Goal: Check status: Check status

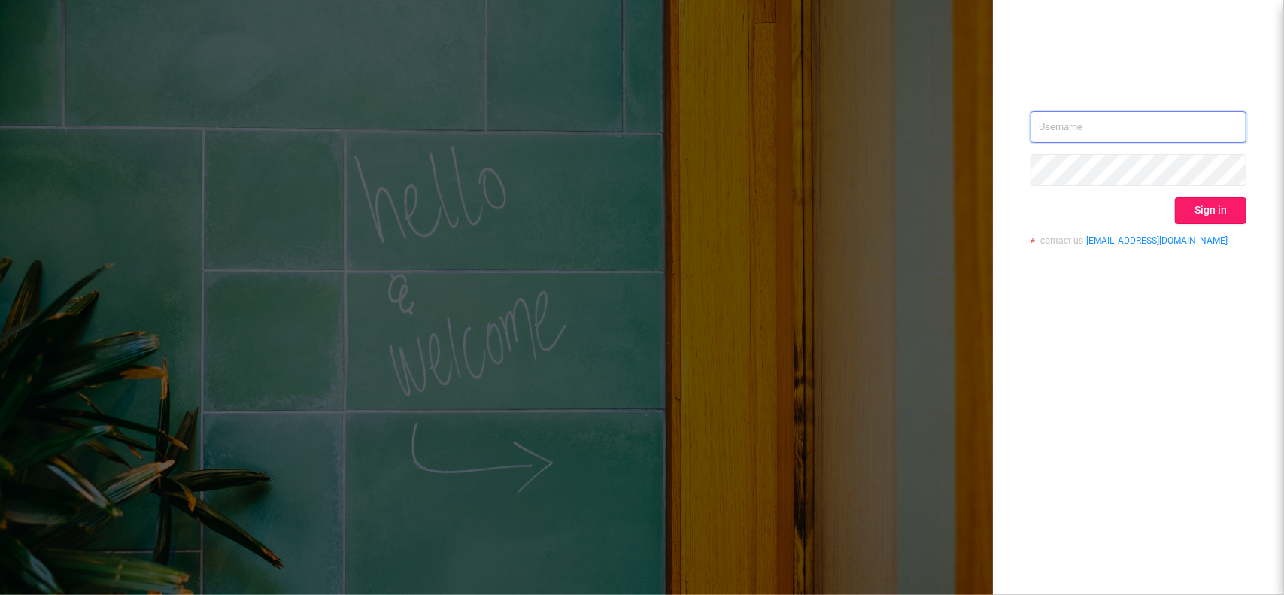
type input "[EMAIL_ADDRESS][DOMAIN_NAME]"
click at [1189, 202] on button "Sign in" at bounding box center [1210, 210] width 71 height 27
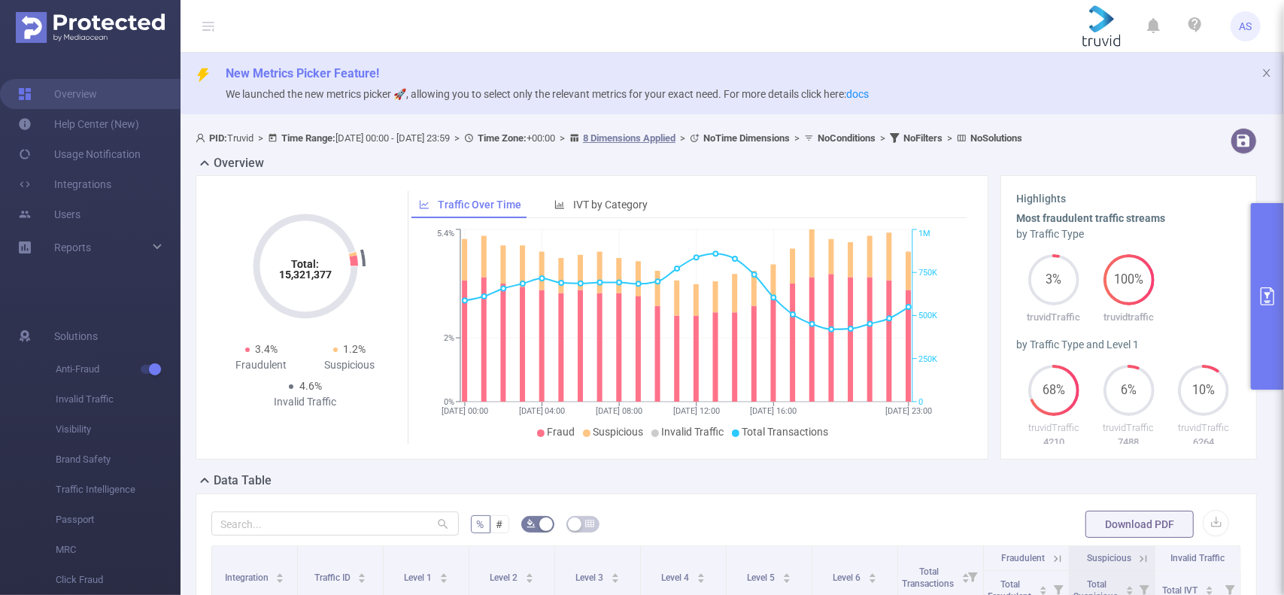
click at [1274, 295] on icon "primary" at bounding box center [1268, 296] width 14 height 18
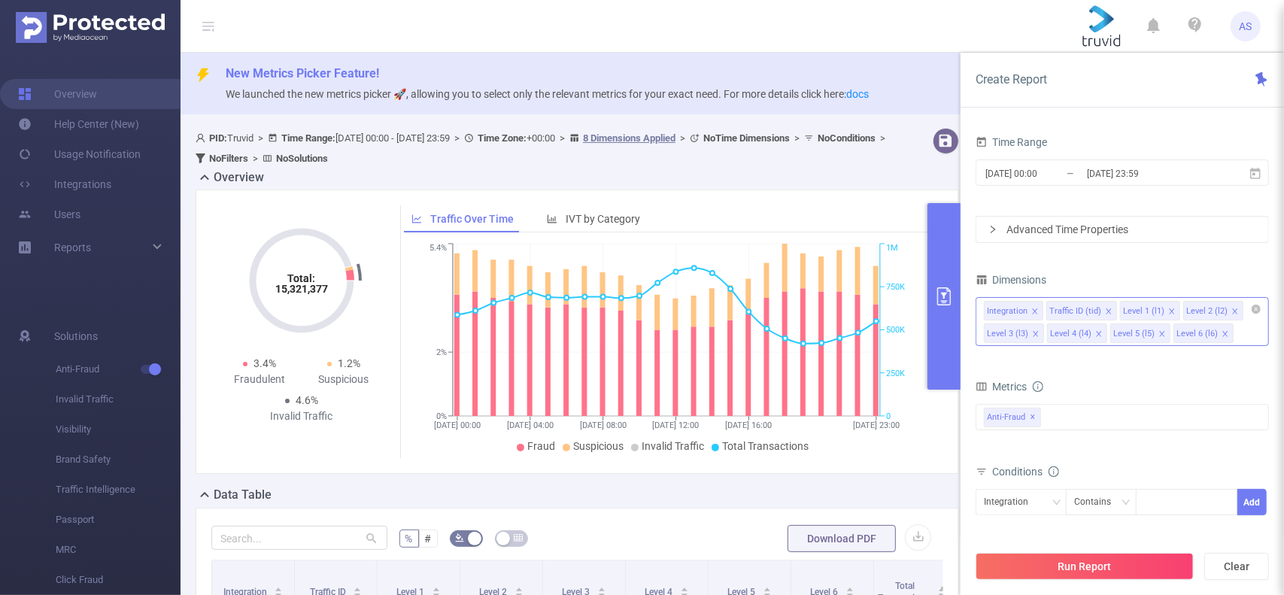
click at [1222, 330] on icon "icon: close" at bounding box center [1226, 334] width 8 height 8
click at [1159, 333] on icon "icon: close" at bounding box center [1163, 334] width 8 height 8
click at [1095, 330] on icon "icon: close" at bounding box center [1099, 334] width 8 height 8
click at [1037, 332] on icon "icon: close" at bounding box center [1036, 334] width 8 height 8
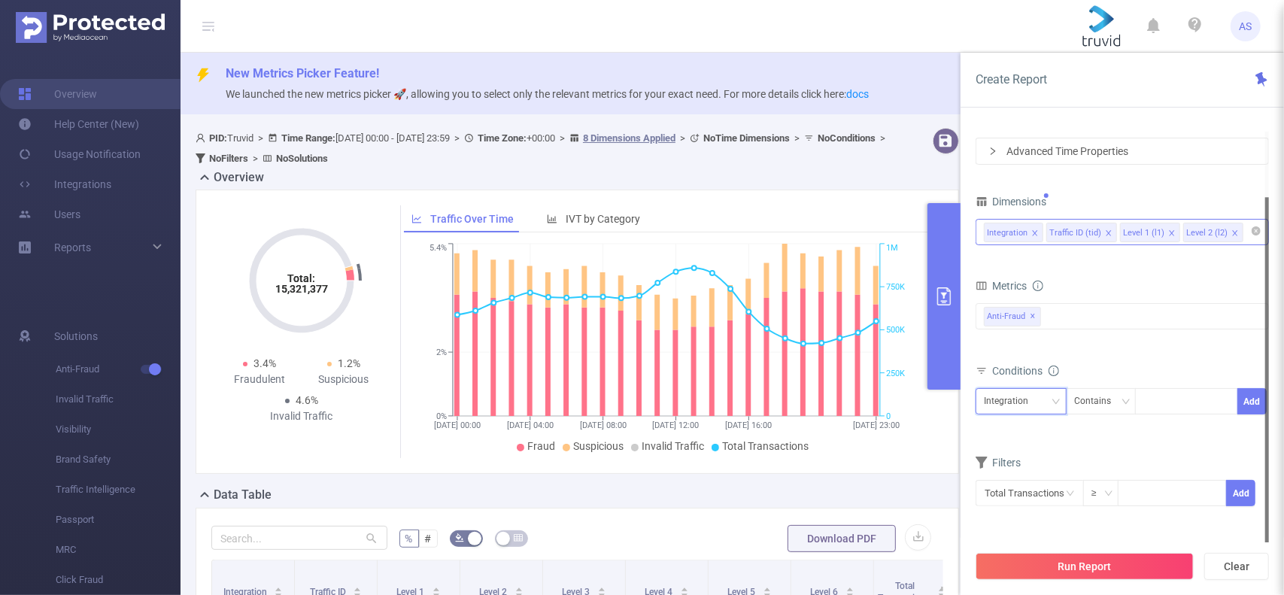
click at [1040, 399] on div "Integration" at bounding box center [1021, 401] width 74 height 25
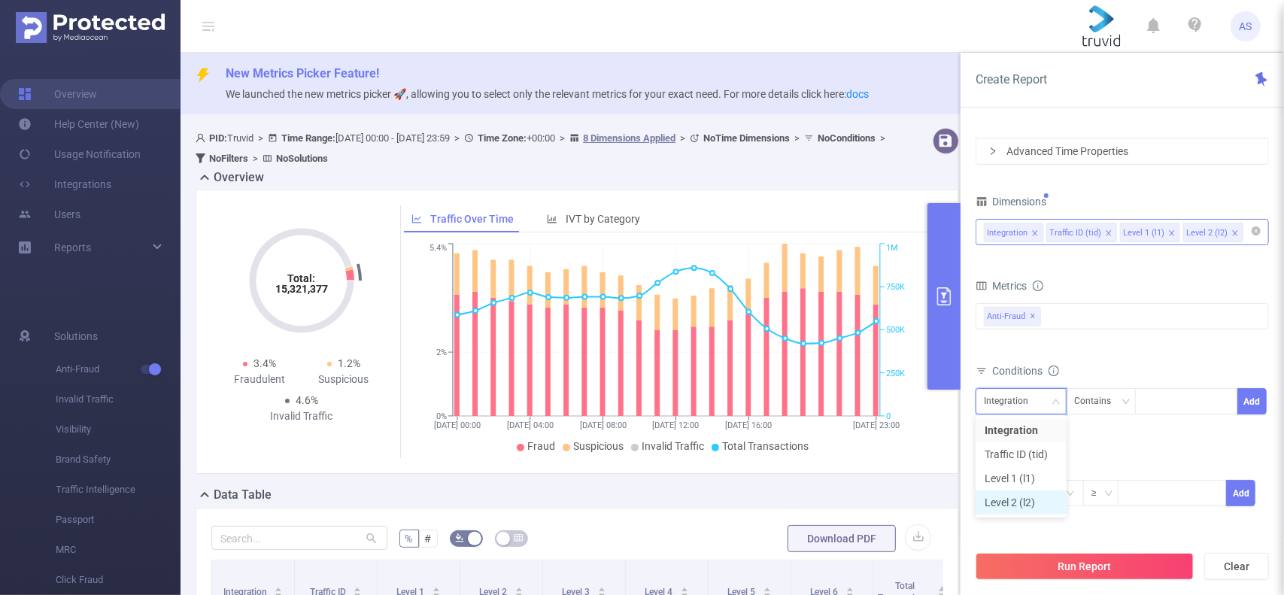
click at [1016, 508] on li "Level 2 (l2)" at bounding box center [1021, 502] width 91 height 24
click at [1165, 411] on div at bounding box center [1186, 401] width 87 height 25
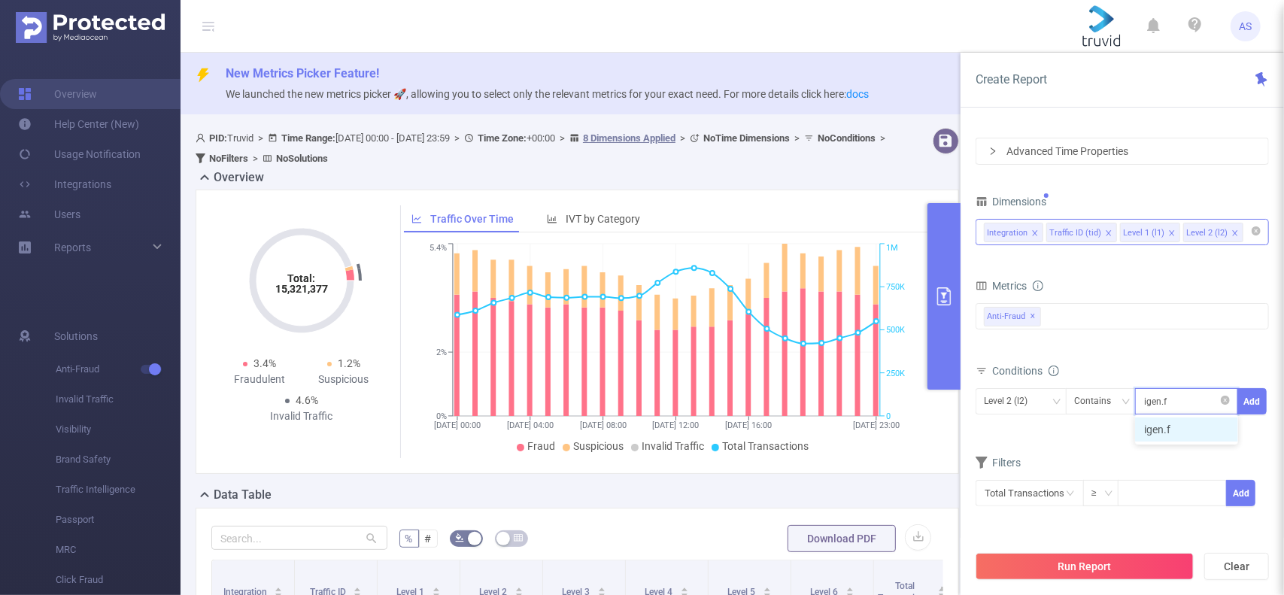
type input "[DOMAIN_NAME]"
click at [1151, 435] on li "[DOMAIN_NAME]" at bounding box center [1192, 430] width 114 height 24
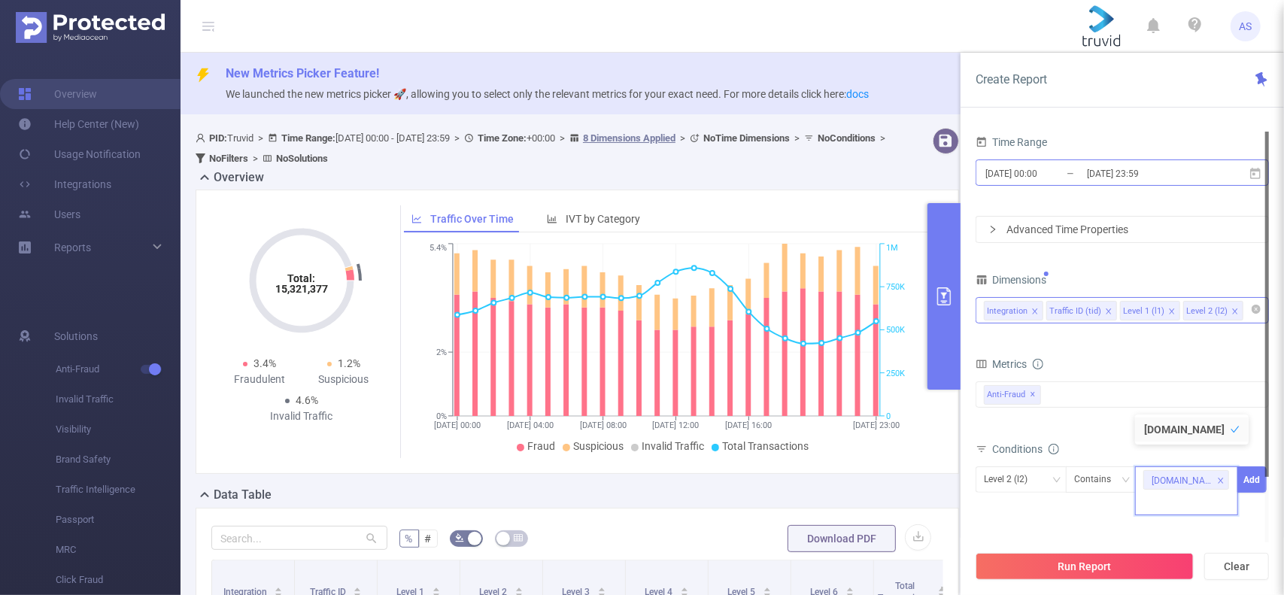
click at [1119, 172] on input "[DATE] 23:59" at bounding box center [1147, 173] width 122 height 20
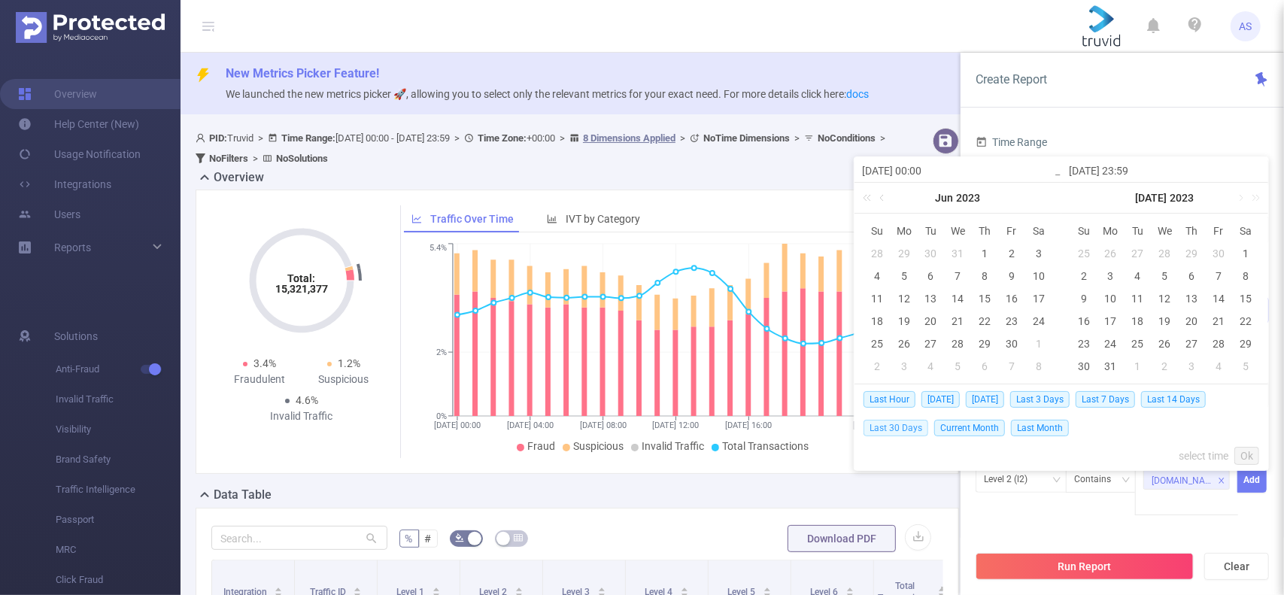
click at [908, 427] on span "Last 30 Days" at bounding box center [896, 428] width 65 height 17
type input "[DATE] 00:00"
type input "[DATE] 23:59"
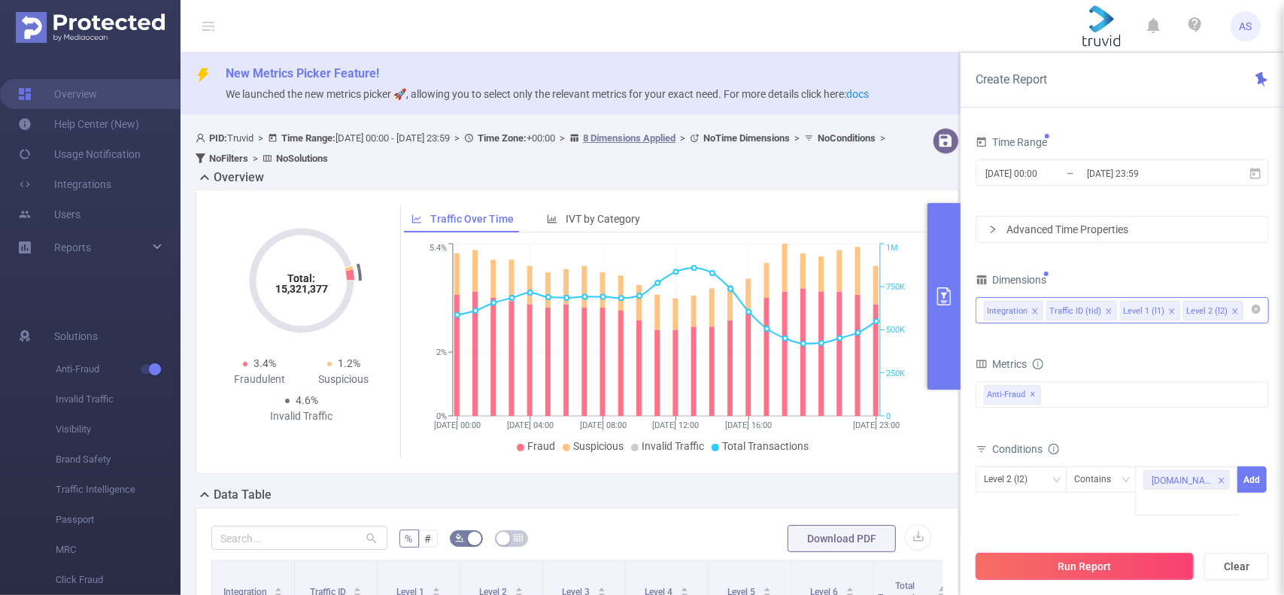
click at [1083, 576] on button "Run Report" at bounding box center [1085, 566] width 218 height 27
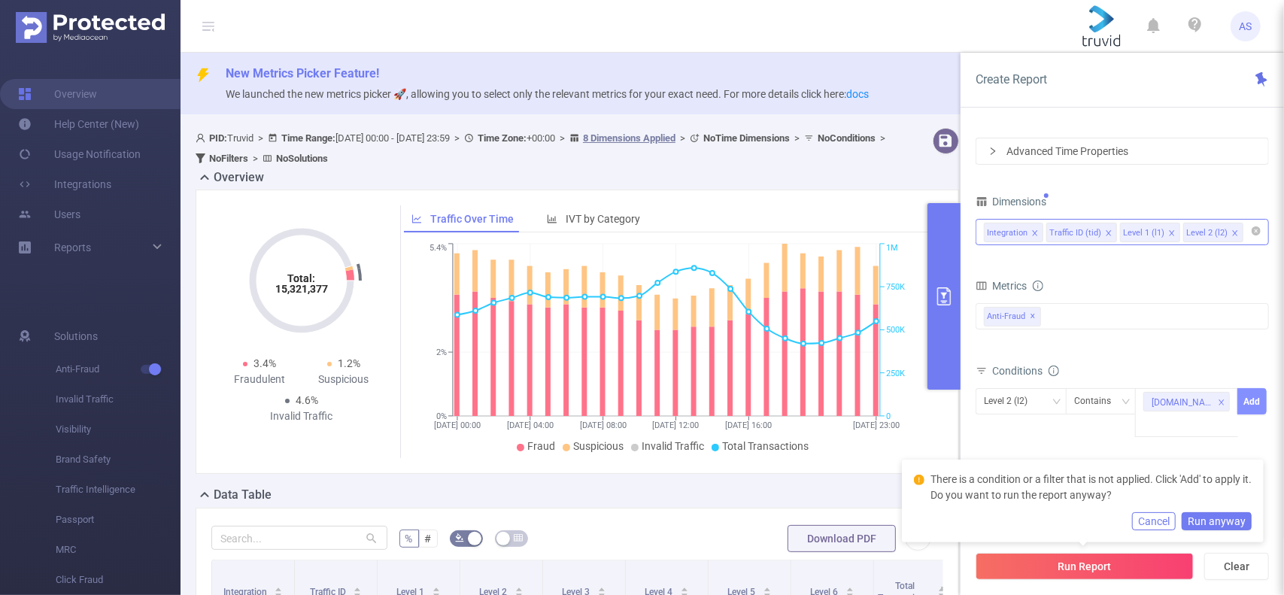
click at [1254, 404] on button "Add" at bounding box center [1252, 401] width 29 height 26
click at [1168, 524] on button "Cancel" at bounding box center [1154, 521] width 44 height 18
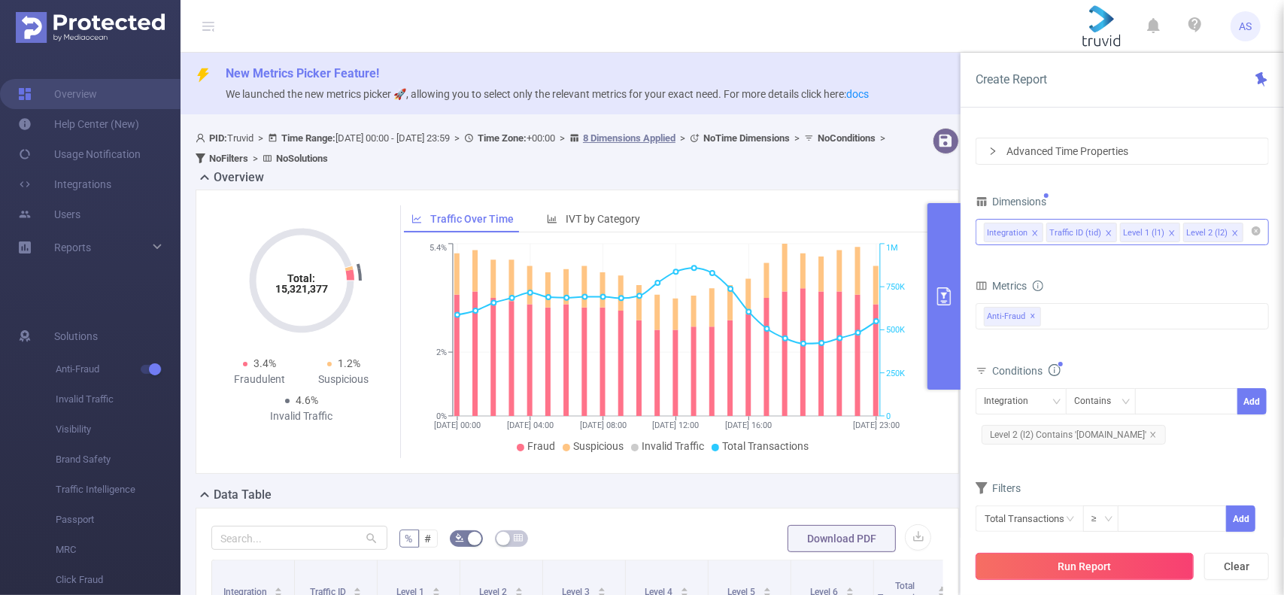
click at [1085, 566] on button "Run Report" at bounding box center [1085, 566] width 218 height 27
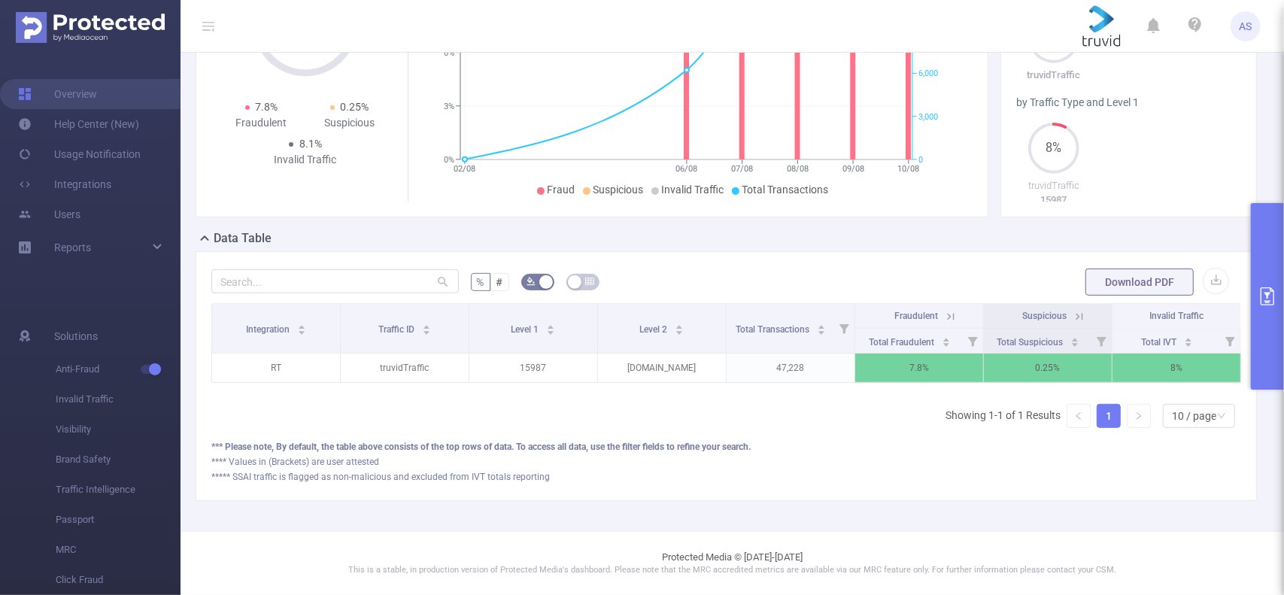
scroll to position [265, 0]
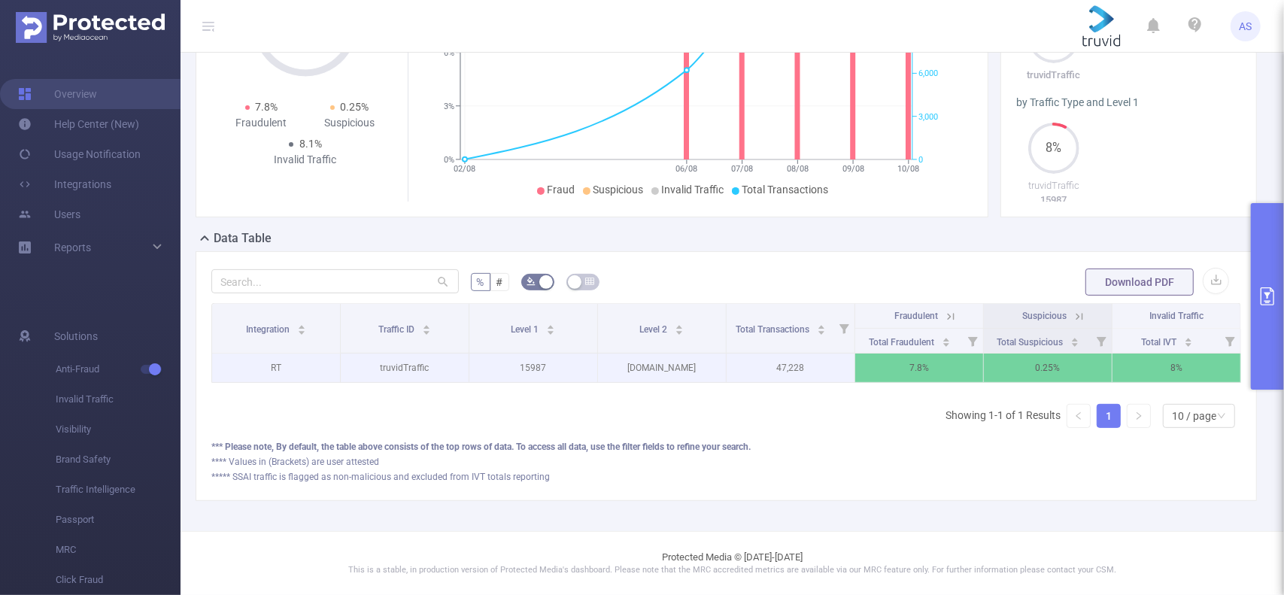
click at [794, 360] on p "47,228" at bounding box center [791, 368] width 128 height 29
drag, startPoint x: 912, startPoint y: 358, endPoint x: 979, endPoint y: 352, distance: 68.0
click at [979, 354] on tr "RT truvidTraffic 15987 [DOMAIN_NAME] 47,228 7.8% 0.25% 8%" at bounding box center [726, 368] width 1029 height 29
click at [984, 359] on p "0.25%" at bounding box center [1048, 368] width 128 height 29
click at [927, 355] on p "7.8%" at bounding box center [919, 368] width 128 height 29
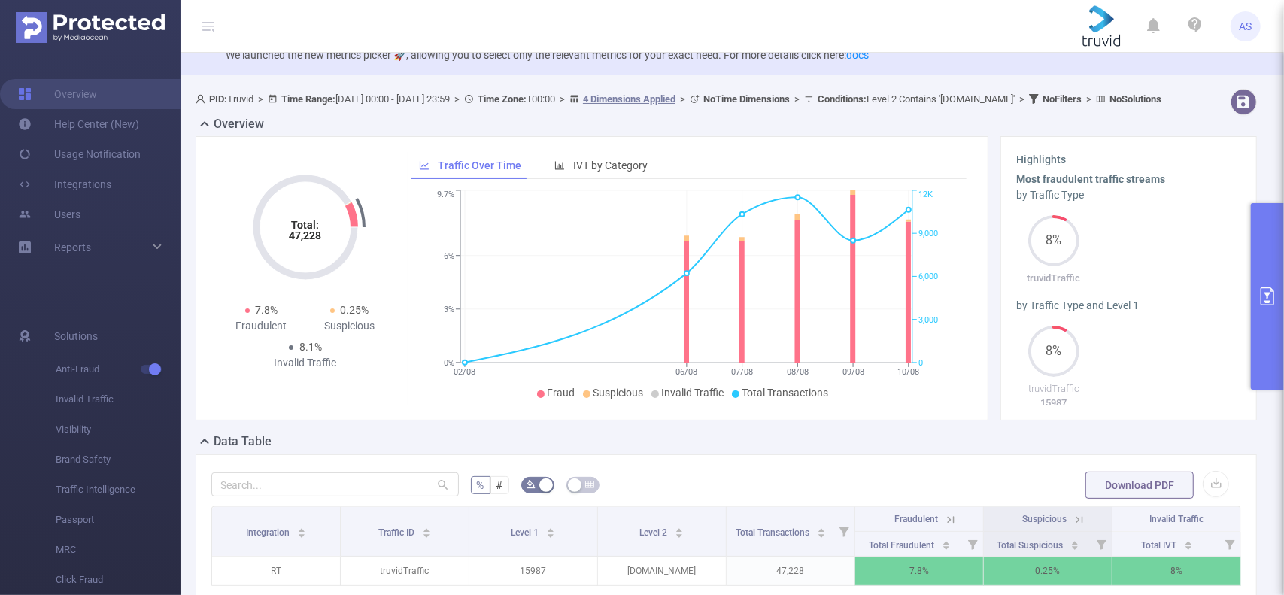
scroll to position [0, 0]
